Goal: Communication & Community: Ask a question

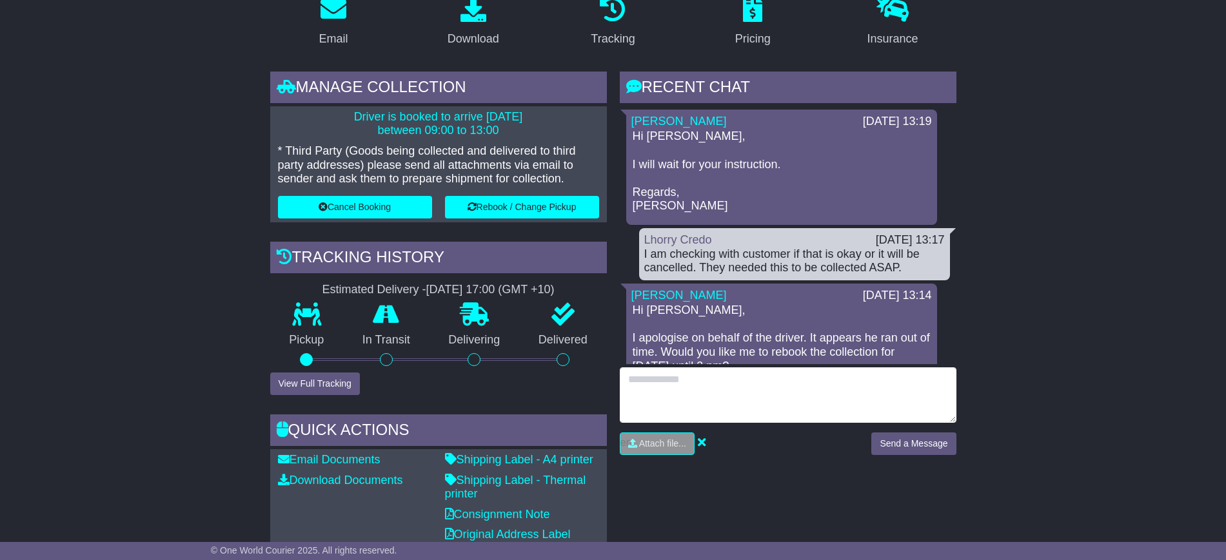
click at [739, 397] on textarea at bounding box center [788, 395] width 337 height 55
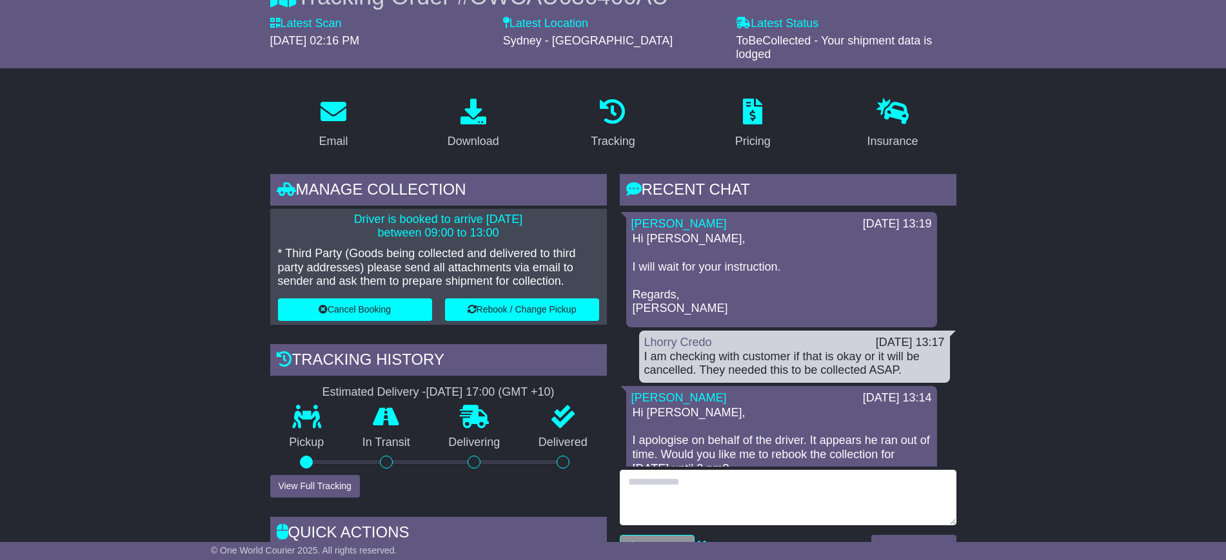
scroll to position [242, 0]
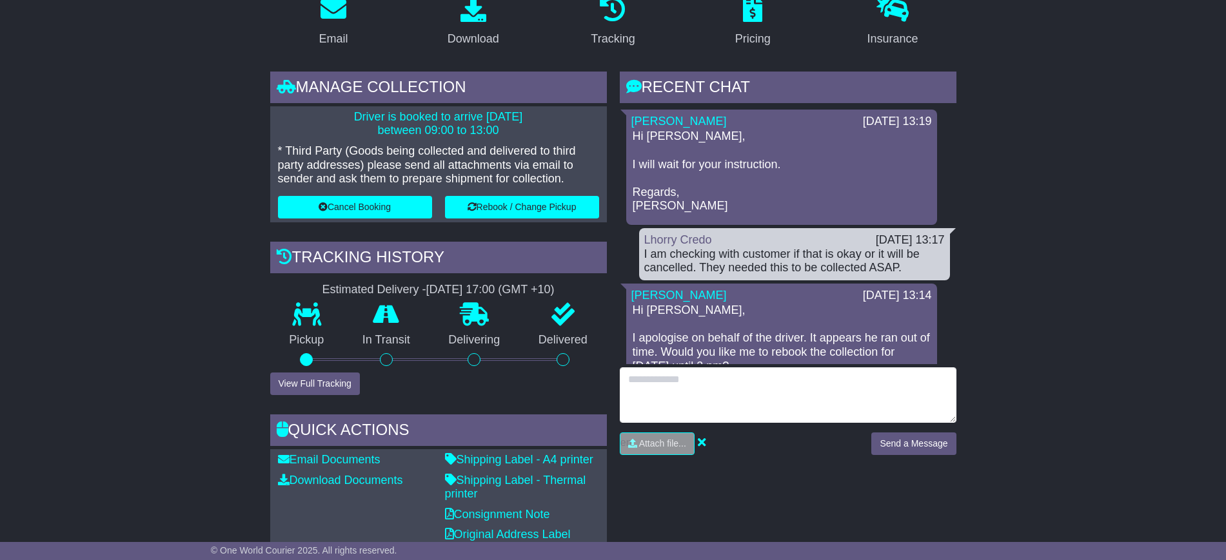
click at [647, 389] on textarea at bounding box center [788, 395] width 337 height 55
type textarea "**********"
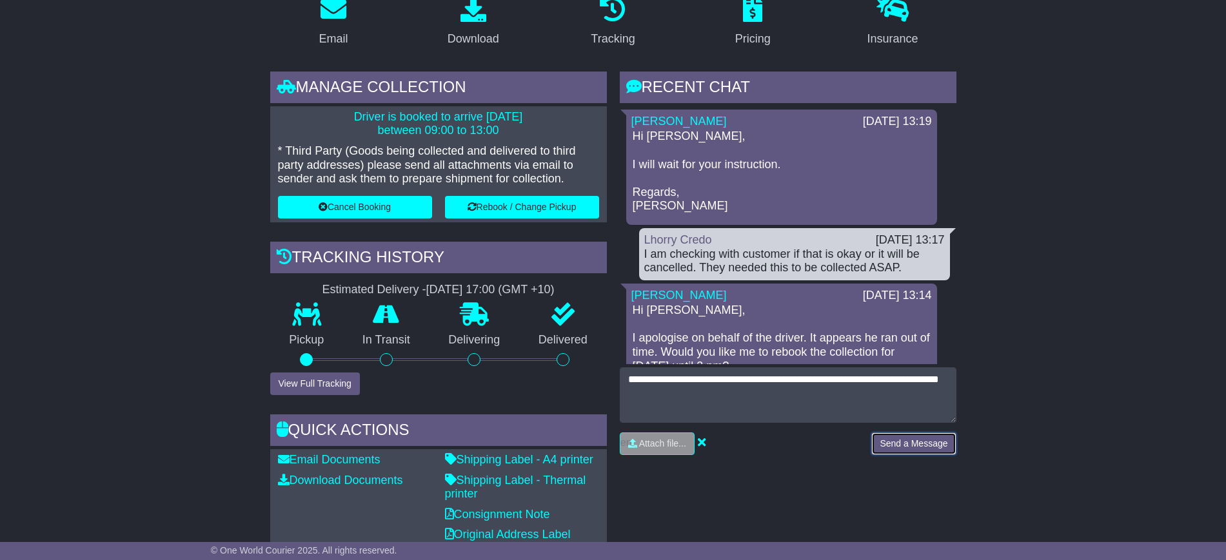
click at [949, 446] on button "Send a Message" at bounding box center [913, 444] width 84 height 23
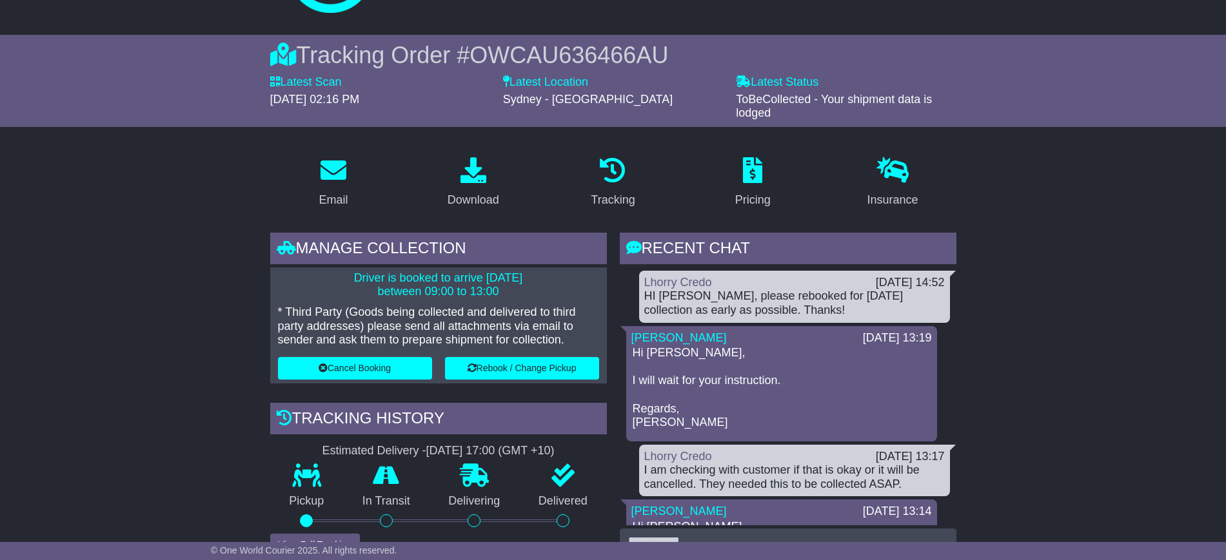
scroll to position [0, 0]
